Goal: Transaction & Acquisition: Download file/media

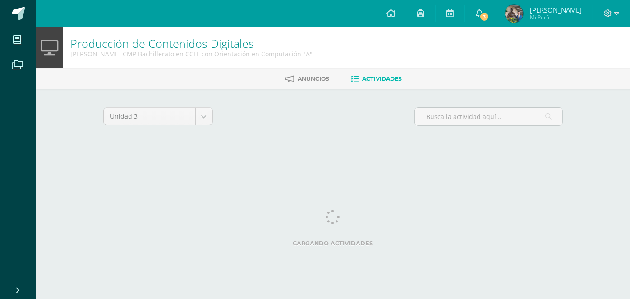
click at [482, 26] on link "3" at bounding box center [479, 13] width 29 height 27
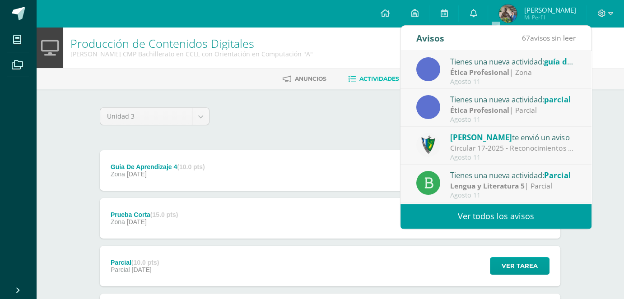
click at [487, 20] on link "0" at bounding box center [473, 13] width 29 height 27
click at [273, 142] on div "Unidad 3 Unidad 1 Unidad 2 Unidad 3 Unidad 4 Guia De Aprendizaje 4 (10.0 pts) Z…" at bounding box center [330, 289] width 468 height 365
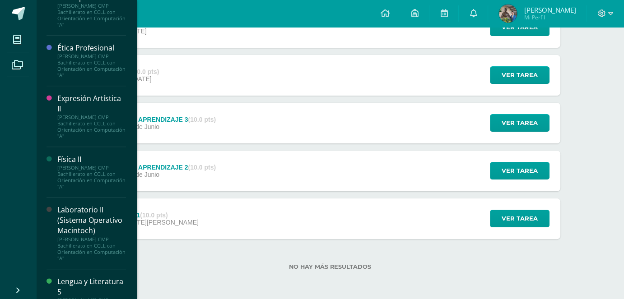
scroll to position [451, 0]
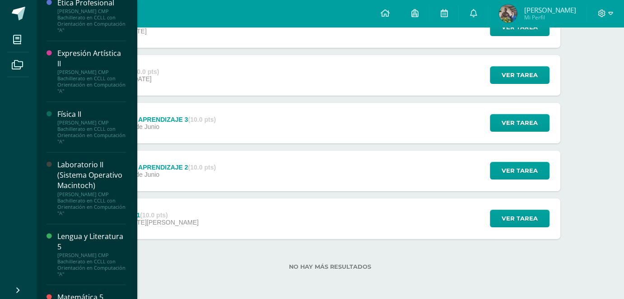
click at [80, 185] on div "Laboratorio II (Sistema Operativo Macintoch)" at bounding box center [91, 175] width 69 height 31
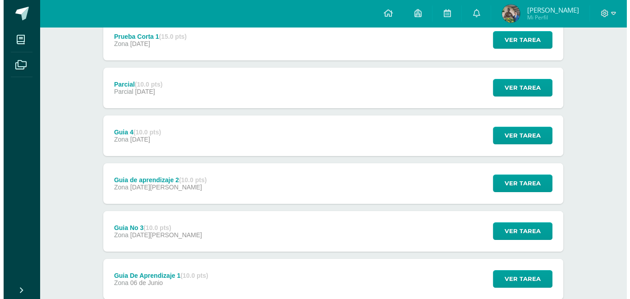
scroll to position [181, 0]
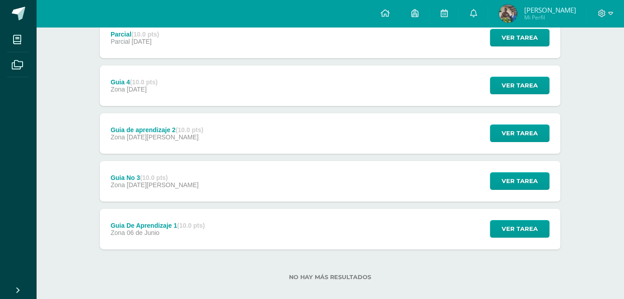
click at [154, 237] on div "Guia De Aprendizaje 1 (10.0 pts) Zona [DATE][PERSON_NAME]" at bounding box center [158, 229] width 116 height 41
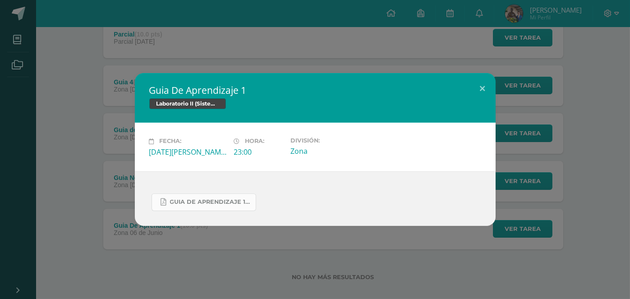
click at [203, 209] on link "Guia de aprendizaje 1 IV Unidad.pdf" at bounding box center [204, 203] width 105 height 18
click at [82, 139] on div "Guia De Aprendizaje 1 Laboratorio II (Sistema Operativo Macintoch) Fecha: [DATE…" at bounding box center [315, 149] width 623 height 153
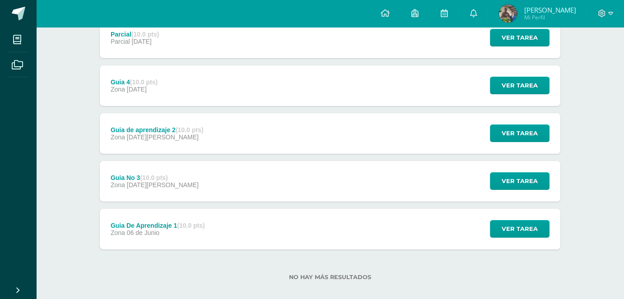
click at [214, 136] on div "Guia de aprendizaje 2 (10.0 pts) Zona [DATE][PERSON_NAME]" at bounding box center [157, 133] width 114 height 41
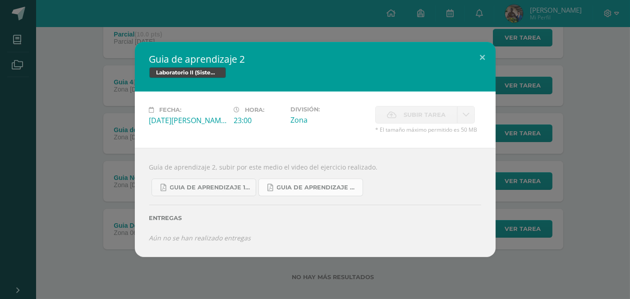
click at [324, 195] on link "Guia de aprendizaje 2 III Unidad.pdf" at bounding box center [311, 188] width 105 height 18
click at [61, 48] on div "Guia de aprendizaje 2 Laboratorio II (Sistema Operativo Macintoch) Fecha: [DATE…" at bounding box center [315, 149] width 623 height 215
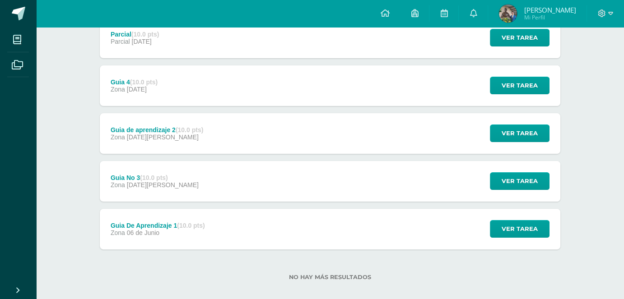
click at [185, 180] on div "Guia No 3 (10.0 pts) Zona [DATE][PERSON_NAME] Ver tarea Guia No 3 Laboratorio I…" at bounding box center [330, 181] width 460 height 41
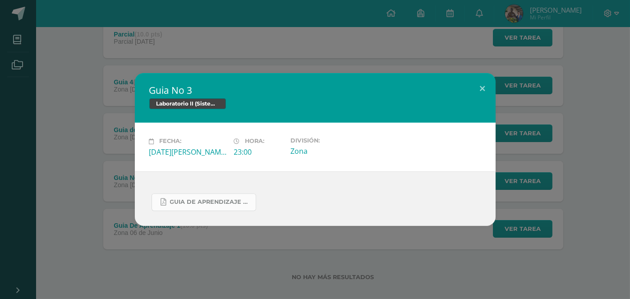
click at [196, 203] on span "Guia de aprendizaje 3 III Unidad.pdf" at bounding box center [210, 202] width 81 height 7
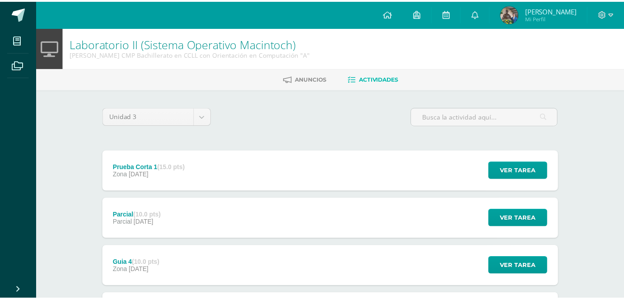
scroll to position [181, 0]
